Goal: Transaction & Acquisition: Book appointment/travel/reservation

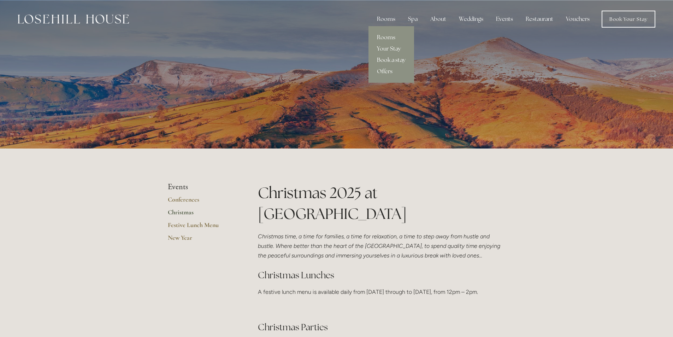
click at [389, 62] on link "Book a stay" at bounding box center [391, 59] width 46 height 11
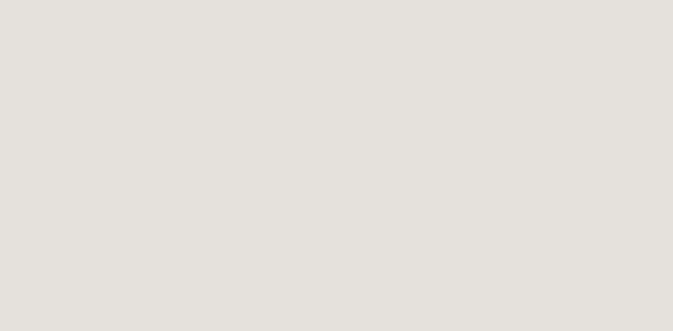
scroll to position [247, 0]
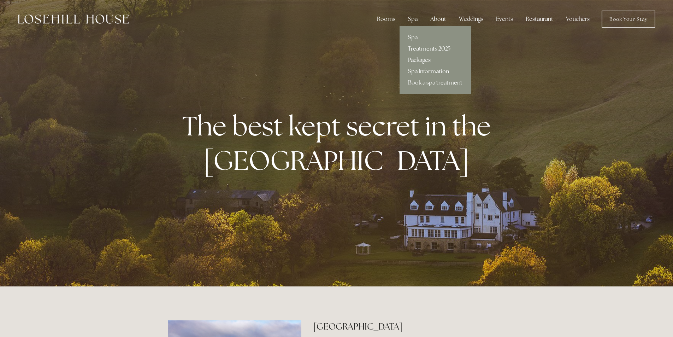
click at [424, 61] on link "Packages" at bounding box center [435, 59] width 71 height 11
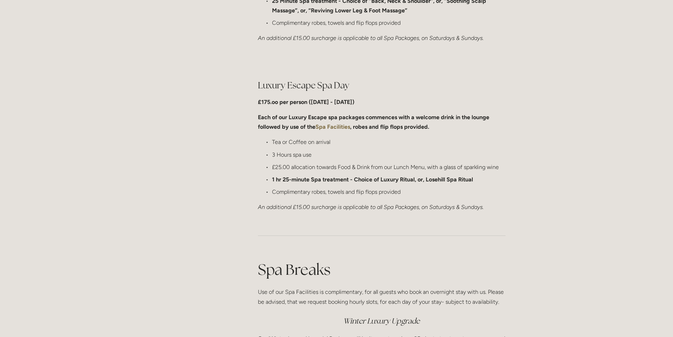
scroll to position [671, 0]
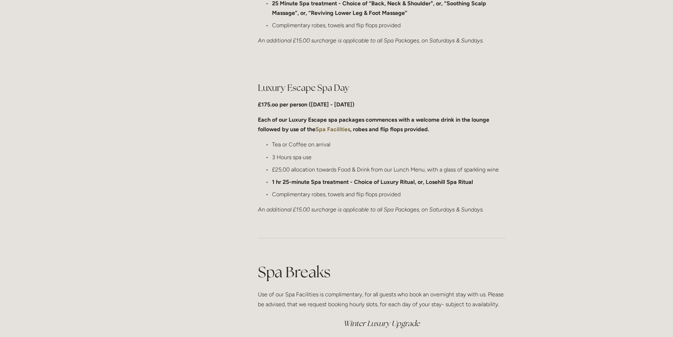
click at [311, 155] on p "3 Hours spa use" at bounding box center [389, 157] width 234 height 10
drag, startPoint x: 325, startPoint y: 158, endPoint x: 268, endPoint y: 159, distance: 56.9
click at [272, 159] on p "3 Hours spa use" at bounding box center [389, 157] width 234 height 10
click at [335, 157] on p "3 Hours spa use" at bounding box center [389, 157] width 234 height 10
drag, startPoint x: 273, startPoint y: 143, endPoint x: 333, endPoint y: 143, distance: 60.1
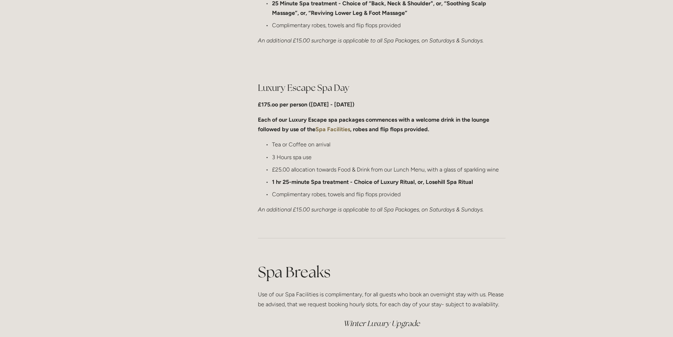
click at [333, 143] on p "Tea or Coffee on arrival" at bounding box center [389, 145] width 234 height 10
click at [316, 157] on p "3 Hours spa use" at bounding box center [389, 157] width 234 height 10
drag, startPoint x: 272, startPoint y: 155, endPoint x: 313, endPoint y: 155, distance: 41.0
click at [313, 155] on p "3 Hours spa use" at bounding box center [389, 157] width 234 height 10
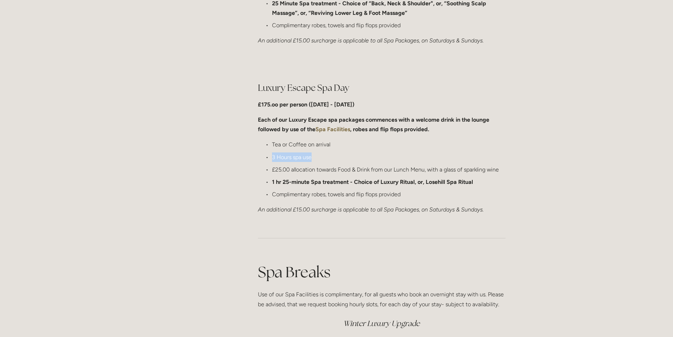
drag, startPoint x: 311, startPoint y: 157, endPoint x: 273, endPoint y: 159, distance: 37.9
click at [273, 159] on p "3 Hours spa use" at bounding box center [389, 157] width 234 height 10
click at [272, 180] on strong "1 hr 25-minute Spa treatment - Choice of Luxury Ritual, or, Losehill Spa Ritual" at bounding box center [372, 181] width 201 height 7
drag, startPoint x: 272, startPoint y: 181, endPoint x: 348, endPoint y: 185, distance: 76.4
click at [348, 185] on p "1 hr 25-minute Spa treatment - Choice of Luxury Ritual, or, Losehill Spa Ritual" at bounding box center [389, 182] width 234 height 10
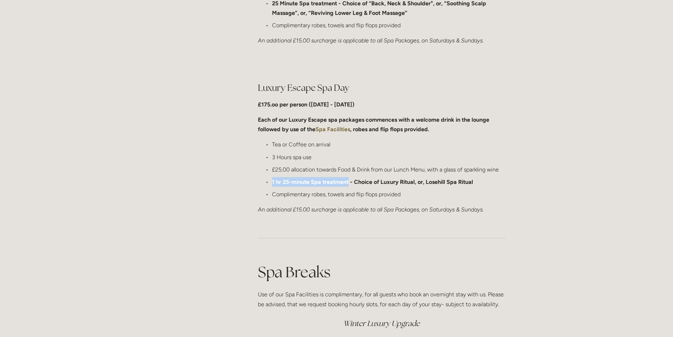
click at [348, 185] on p "1 hr 25-minute Spa treatment - Choice of Luxury Ritual, or, Losehill Spa Ritual" at bounding box center [389, 182] width 234 height 10
